Goal: Task Accomplishment & Management: Manage account settings

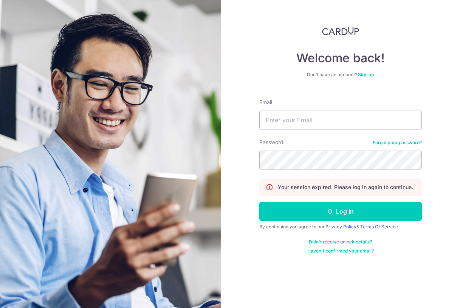
click at [341, 130] on form "Email Password Forgot your password? Your session expired. Please log in again …" at bounding box center [340, 173] width 163 height 161
click at [344, 121] on input "Email" at bounding box center [340, 120] width 163 height 19
type input "[EMAIL_ADDRESS][DOMAIN_NAME]"
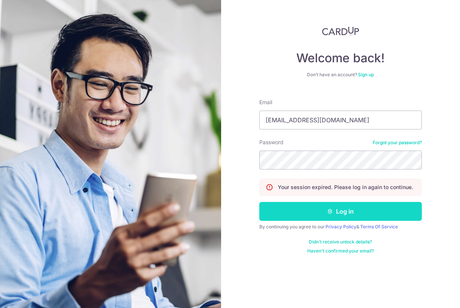
click at [365, 205] on button "Log in" at bounding box center [340, 211] width 163 height 19
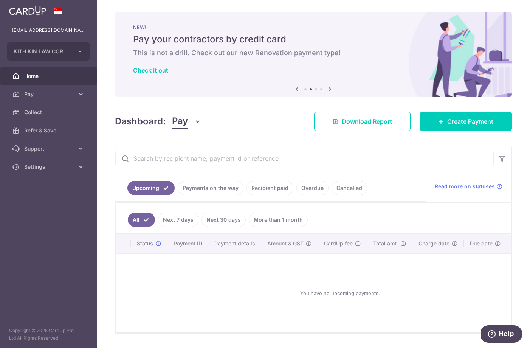
click at [212, 189] on link "Payments on the way" at bounding box center [211, 188] width 66 height 14
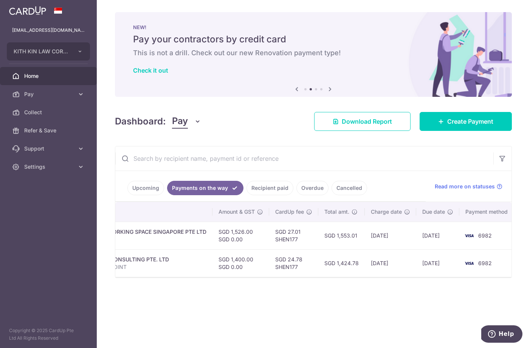
scroll to position [0, 209]
